Goal: Information Seeking & Learning: Understand process/instructions

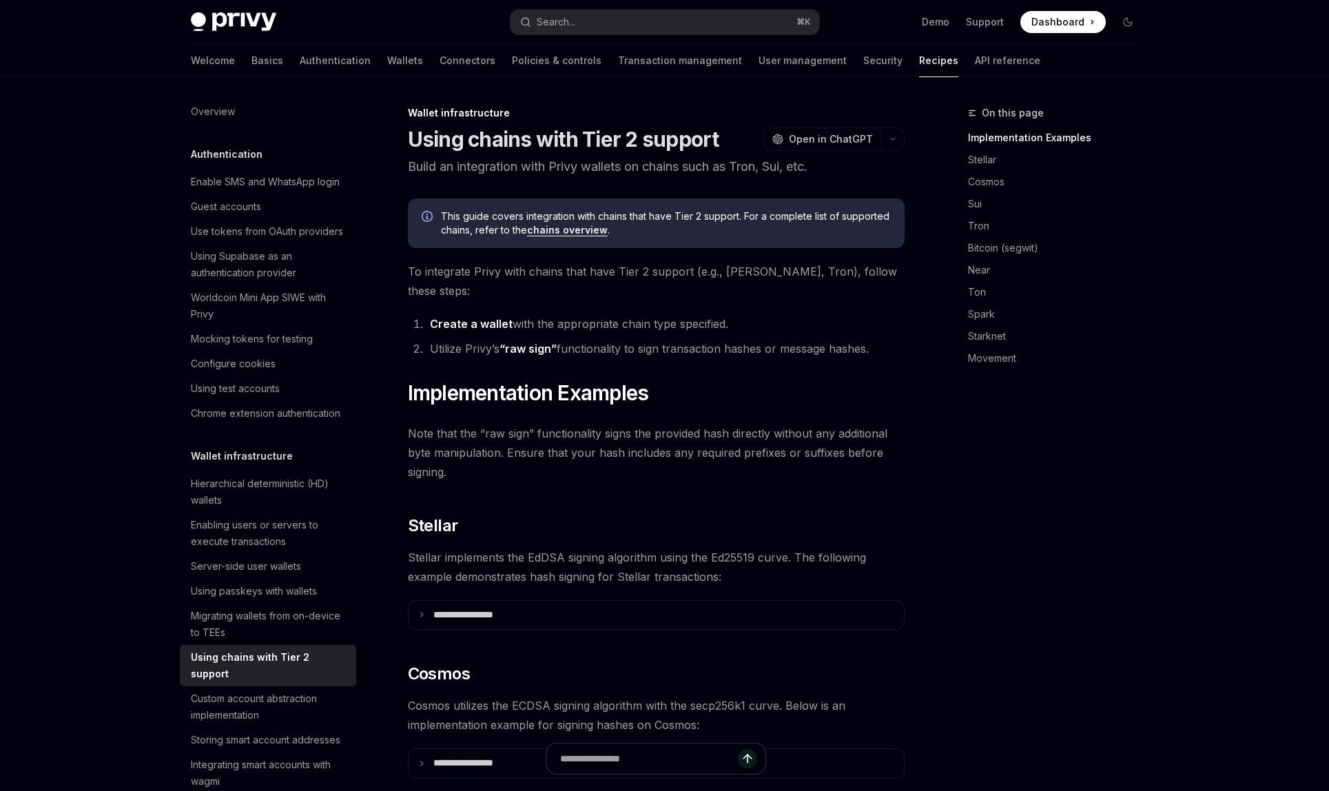
click at [663, 16] on button "Search... ⌘ K" at bounding box center [664, 22] width 309 height 25
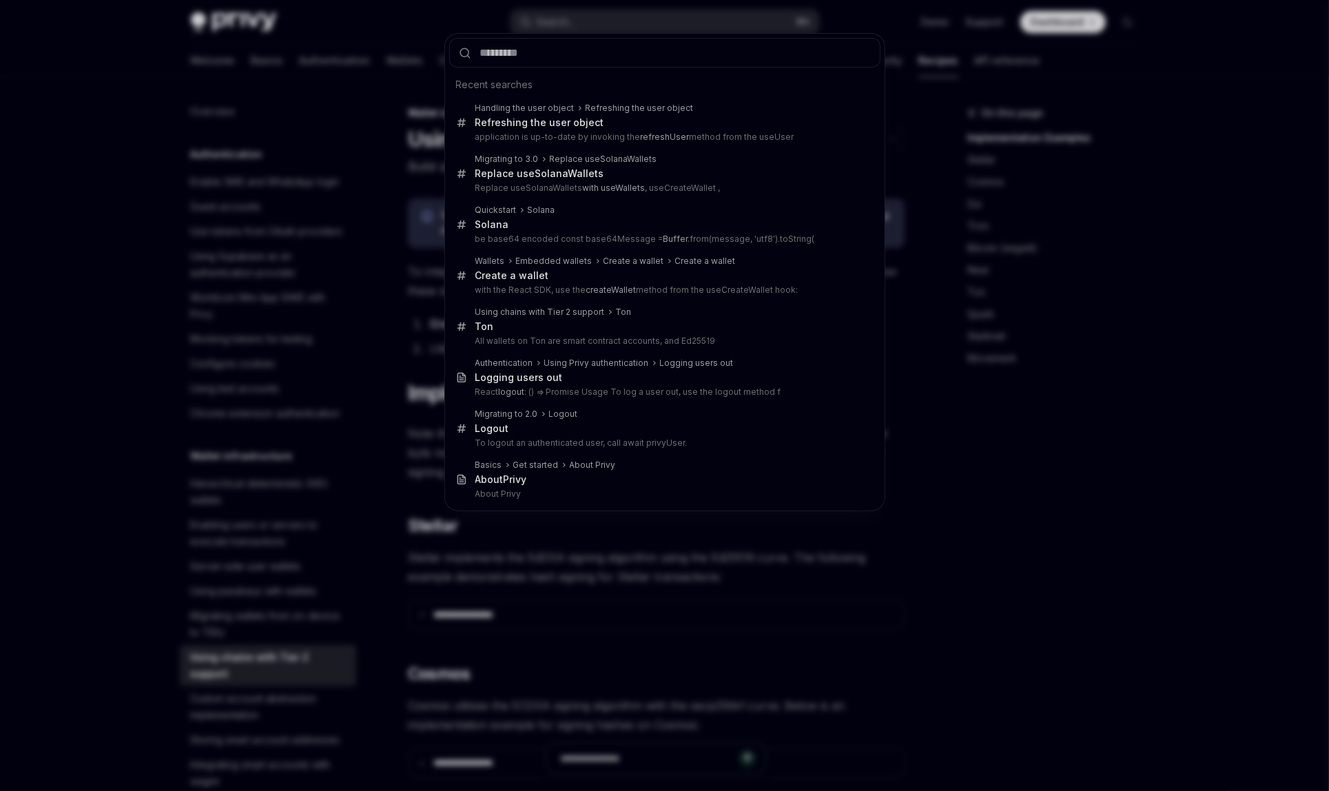
type input "**********"
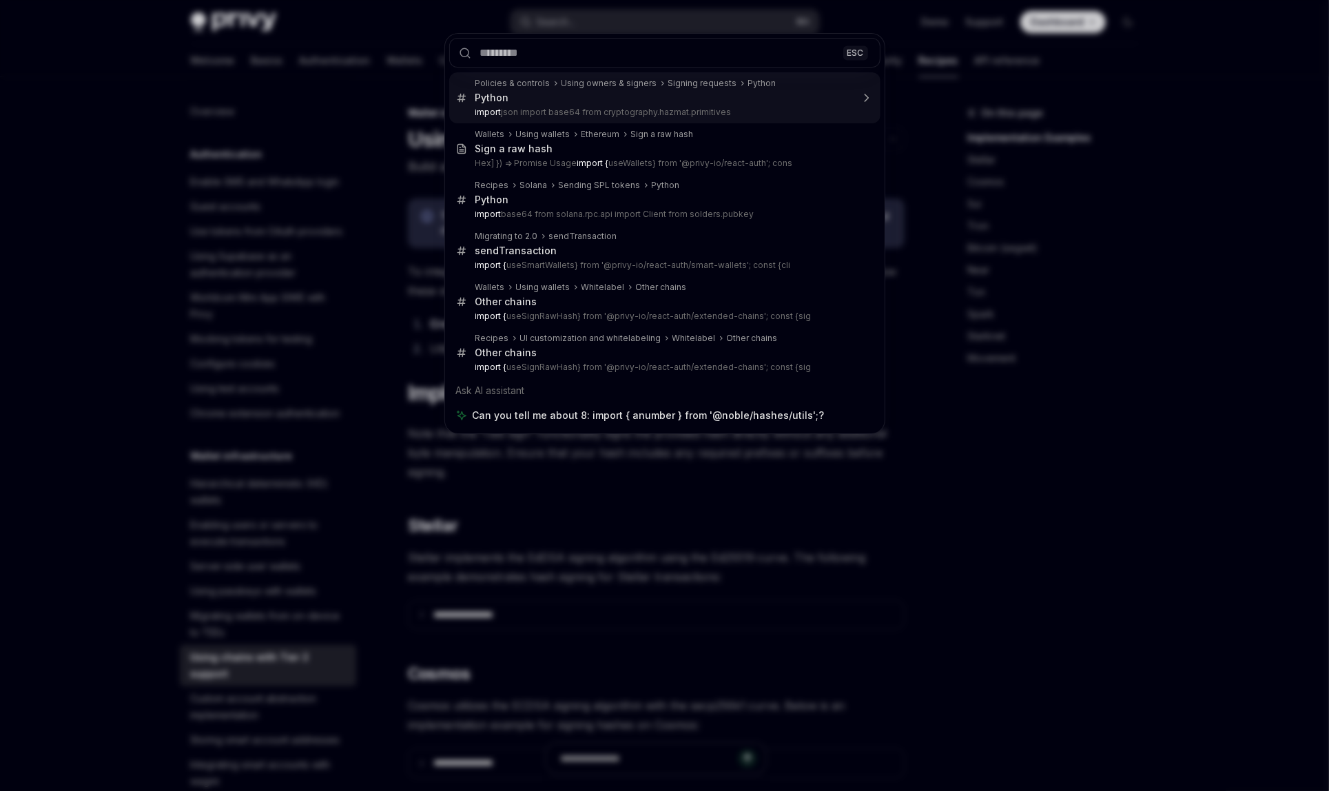
type textarea "*"
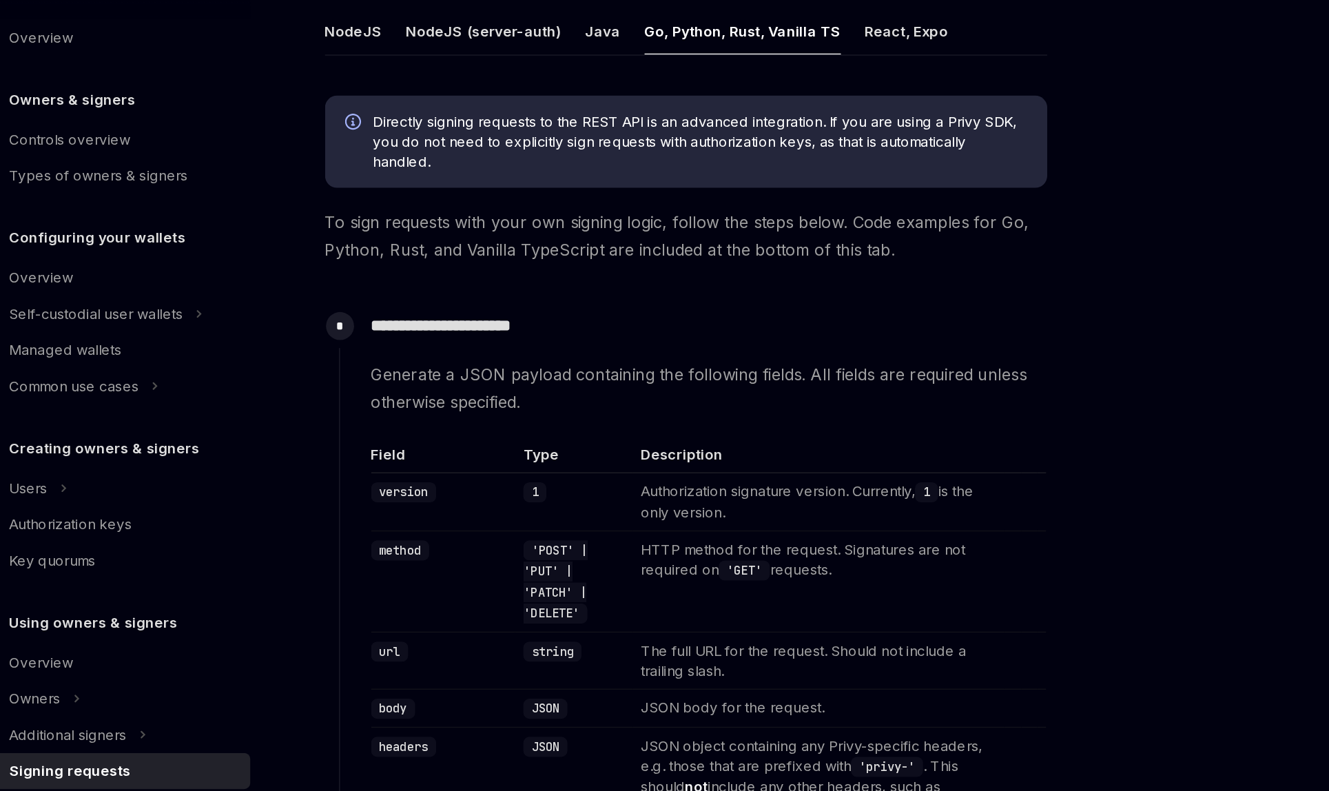
scroll to position [196, 0]
